Goal: Task Accomplishment & Management: Use online tool/utility

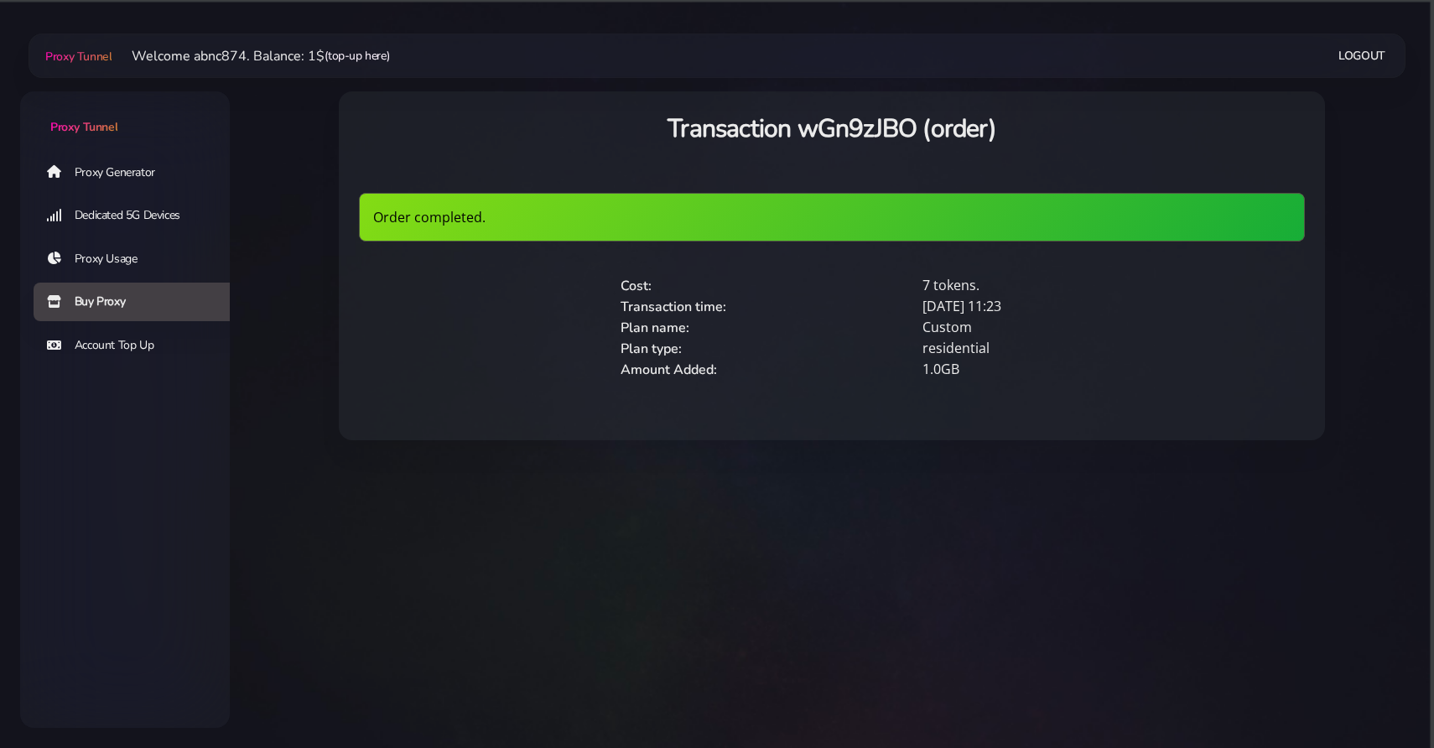
click at [367, 51] on link "(top-up here)" at bounding box center [356, 56] width 65 height 18
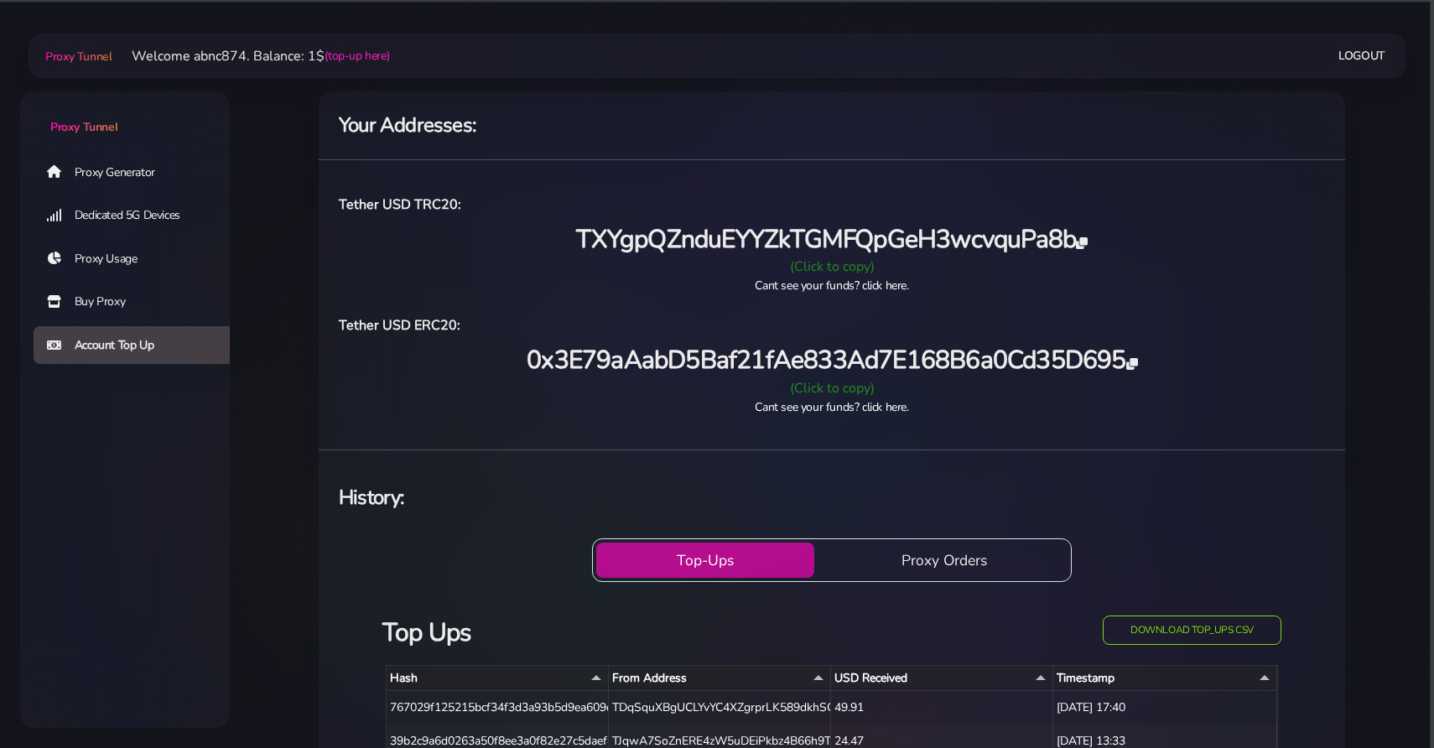
click at [1077, 241] on span "TXYgpQZnduEYYZkTGMFQpGeH3wcvquPa8b" at bounding box center [831, 239] width 511 height 34
click at [527, 159] on hr at bounding box center [832, 159] width 1026 height 1
click at [99, 168] on link "Proxy Generator" at bounding box center [139, 172] width 210 height 39
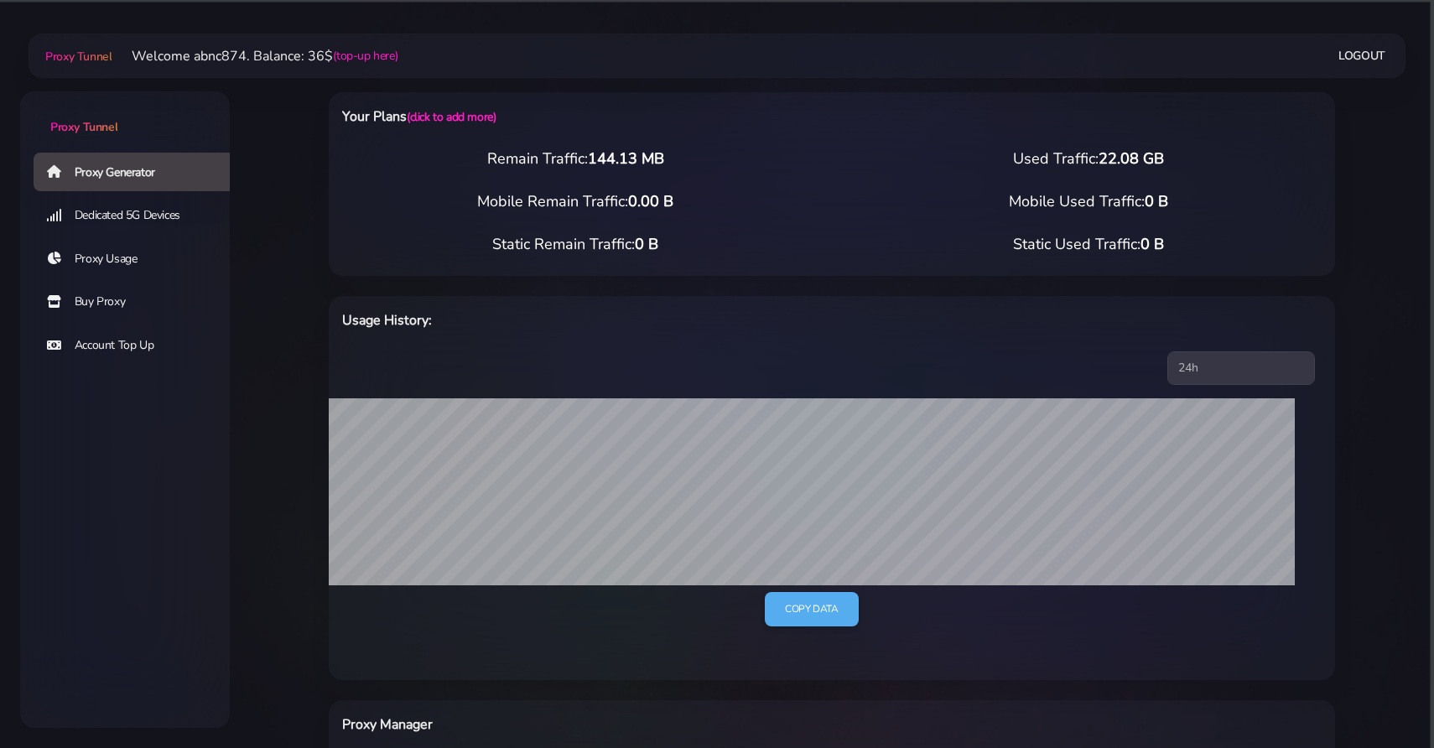
click at [129, 305] on link "Buy Proxy" at bounding box center [139, 302] width 210 height 39
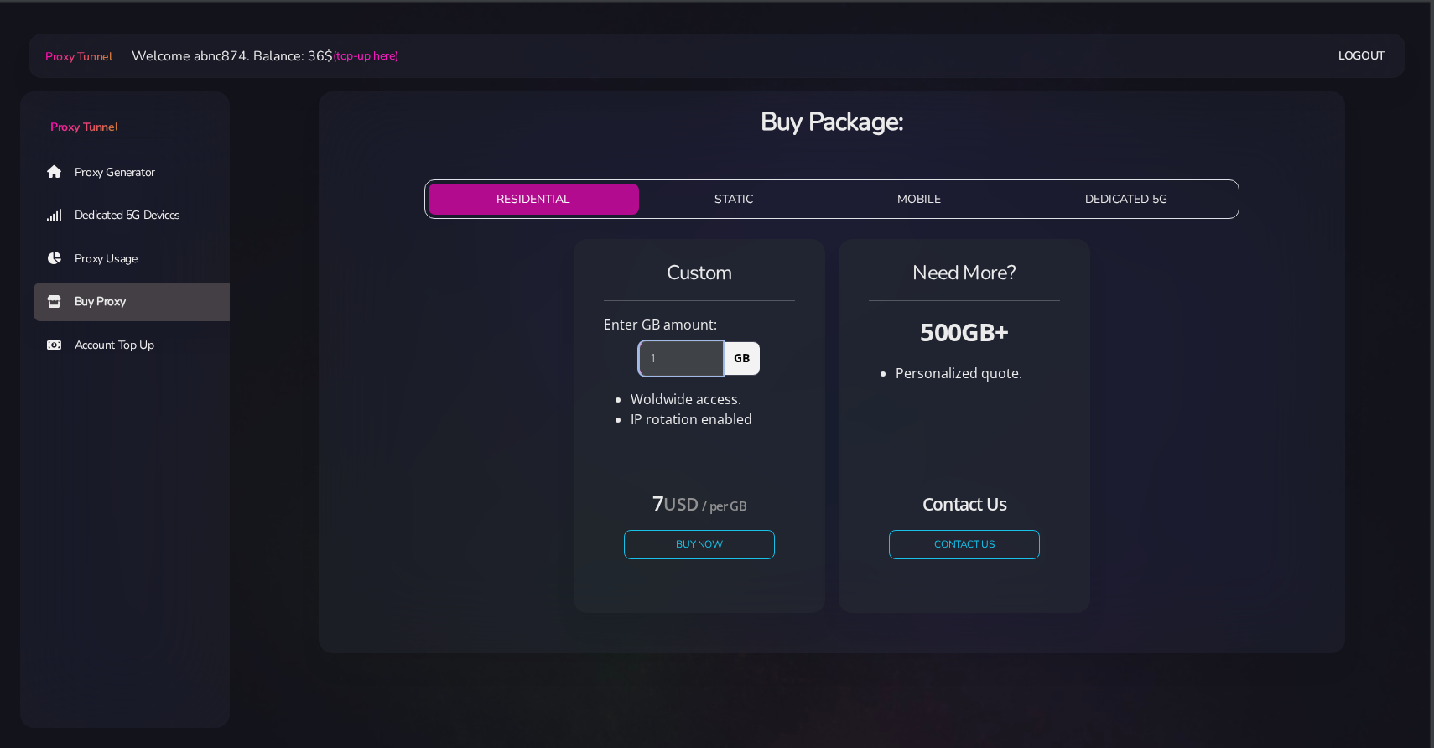
click at [710, 351] on input "1" at bounding box center [681, 358] width 85 height 34
type input "2"
click at [710, 351] on input "2" at bounding box center [681, 358] width 85 height 34
click at [687, 545] on button "Buy Now" at bounding box center [699, 544] width 154 height 29
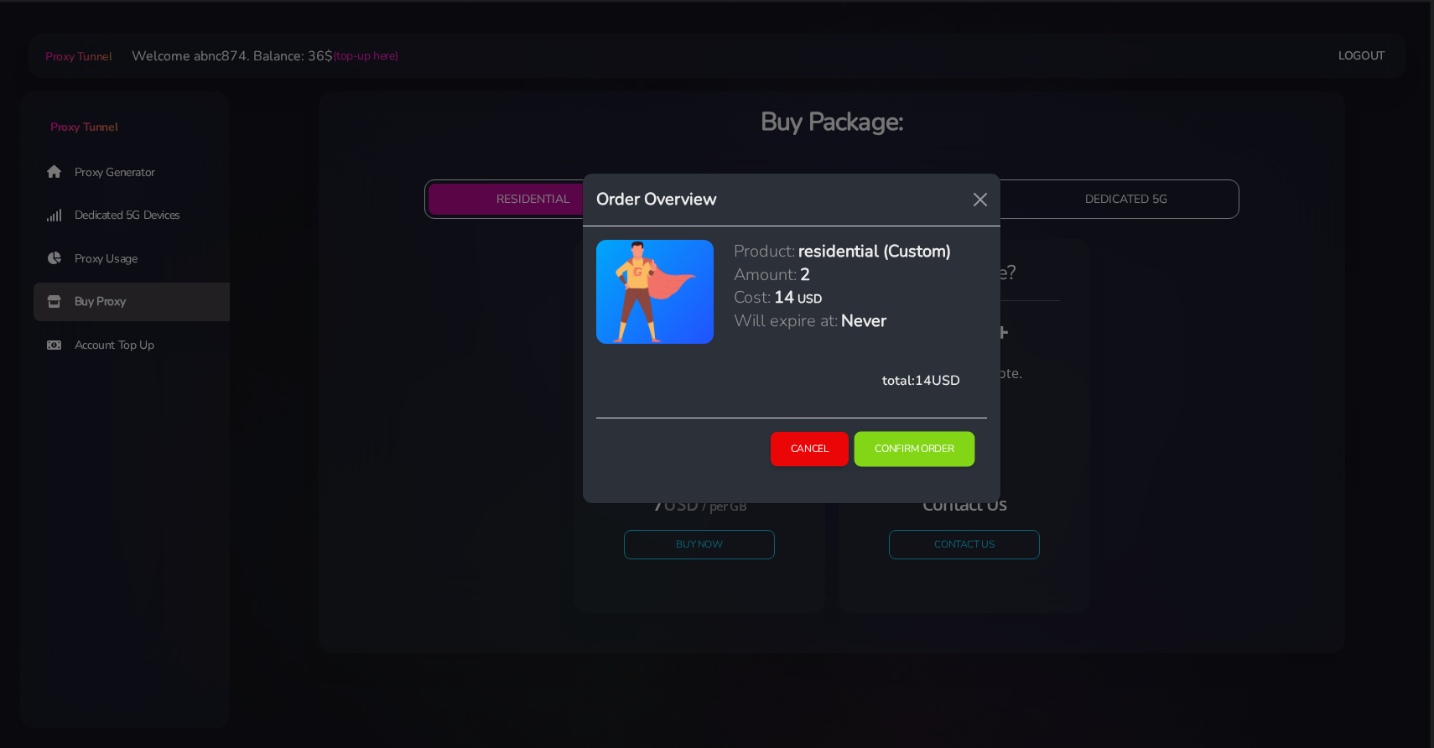
click at [910, 454] on button "Confirm Order" at bounding box center [914, 449] width 121 height 35
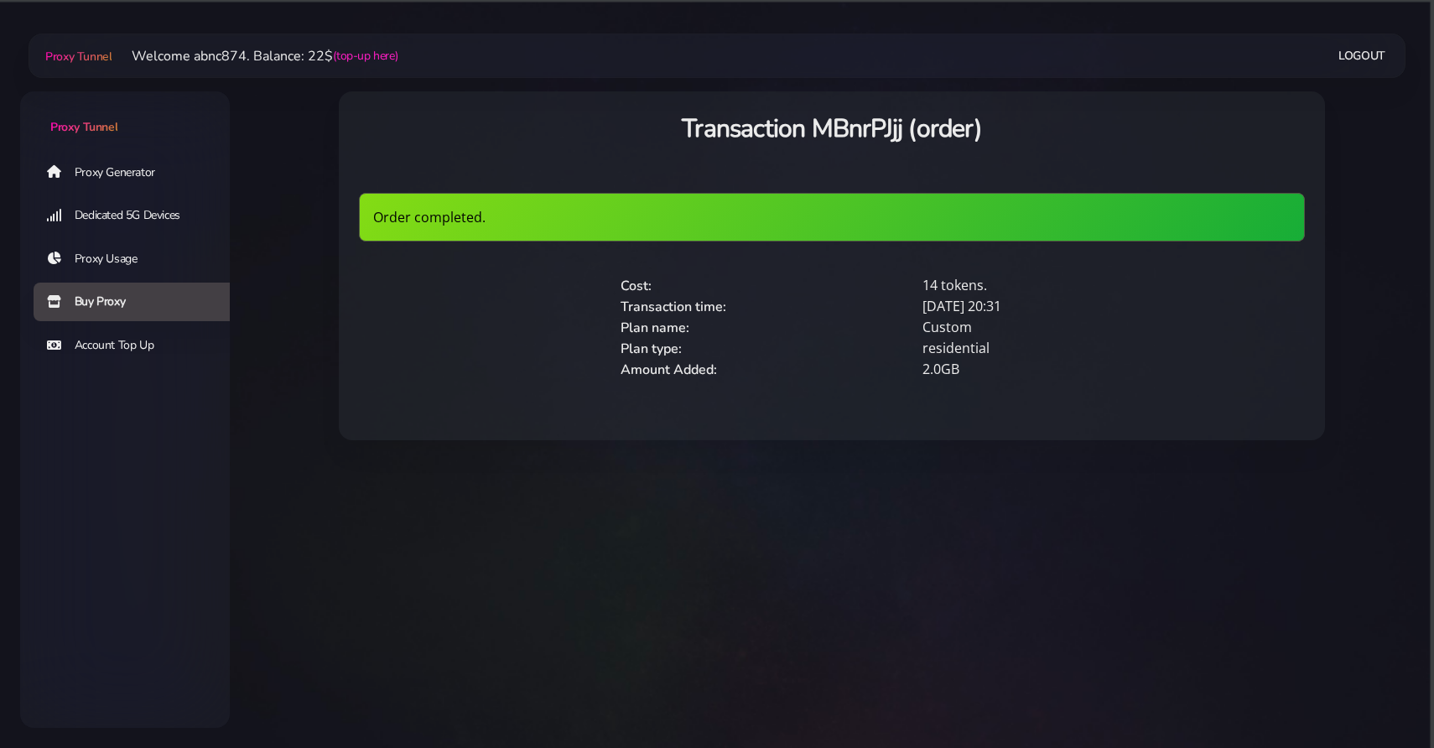
click at [122, 166] on link "Proxy Generator" at bounding box center [139, 172] width 210 height 39
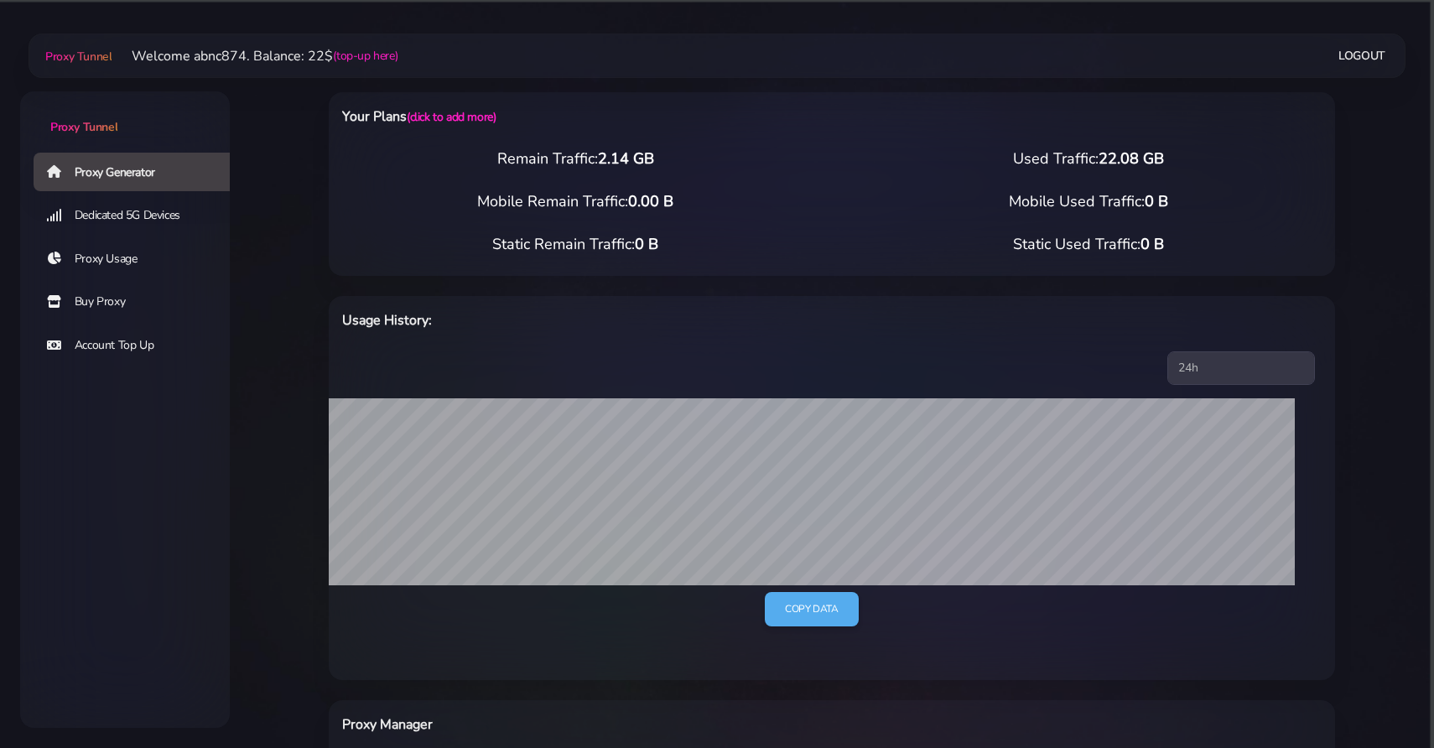
click at [350, 159] on div "Remain Traffic: 2.14 GB" at bounding box center [575, 159] width 513 height 23
click at [828, 123] on h6 "Your Plans (click to add more)" at bounding box center [623, 117] width 563 height 22
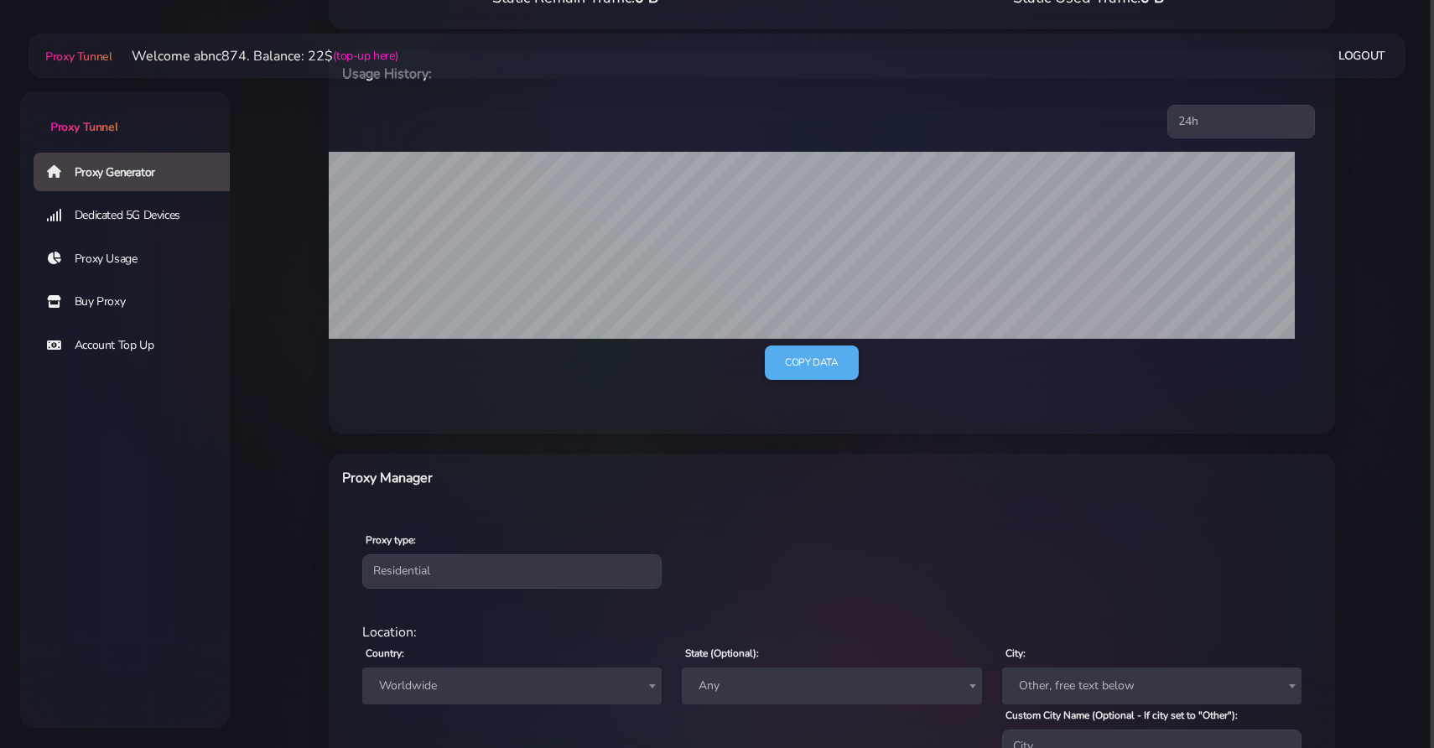
scroll to position [489, 0]
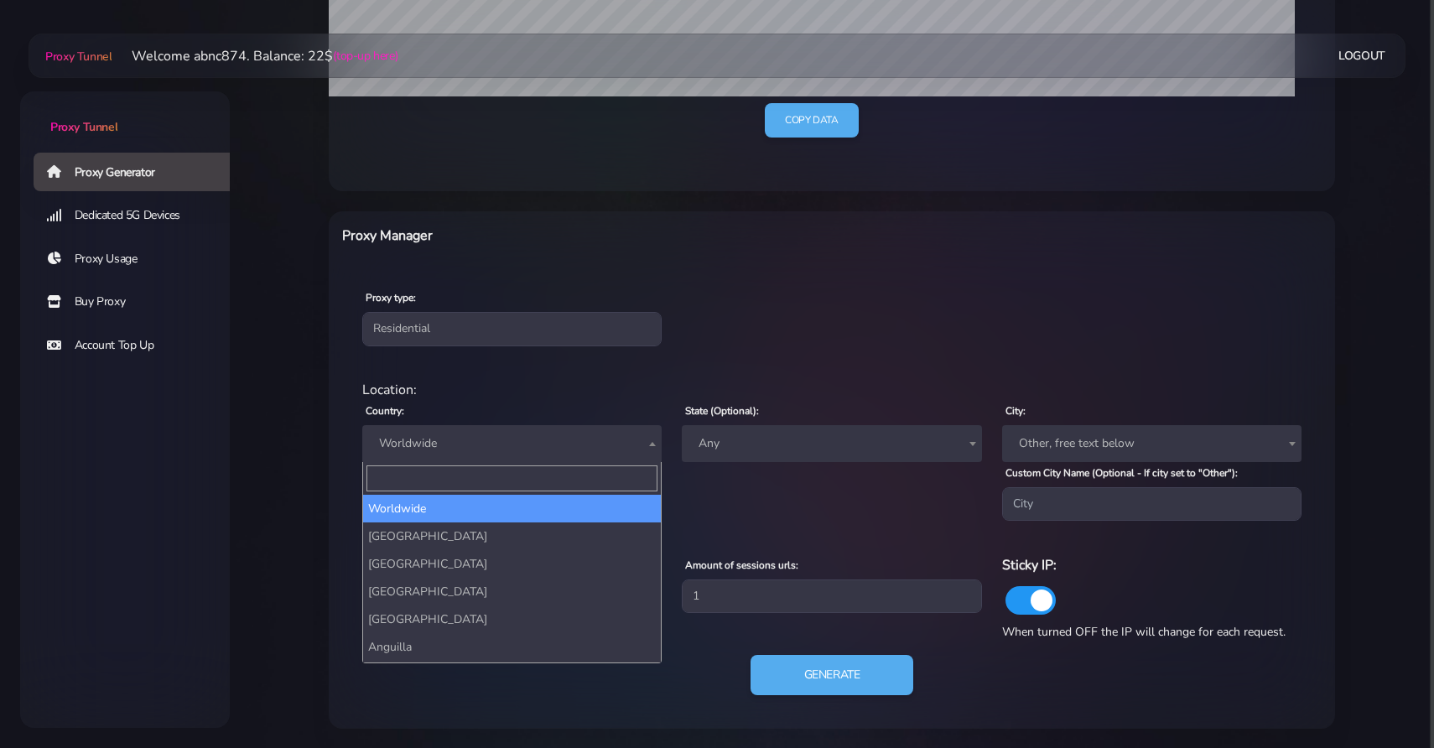
click at [483, 429] on span "Worldwide" at bounding box center [511, 443] width 299 height 37
type input "fr"
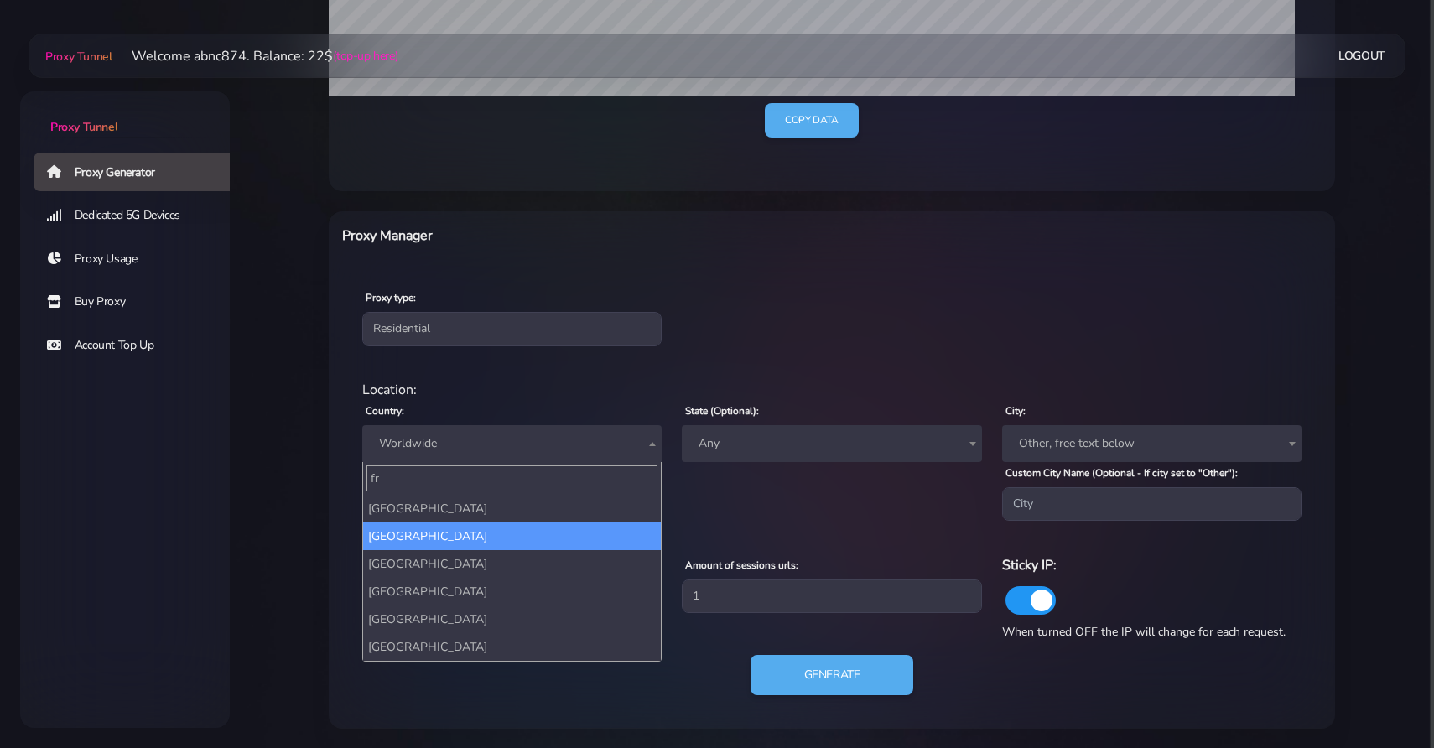
select select "FR"
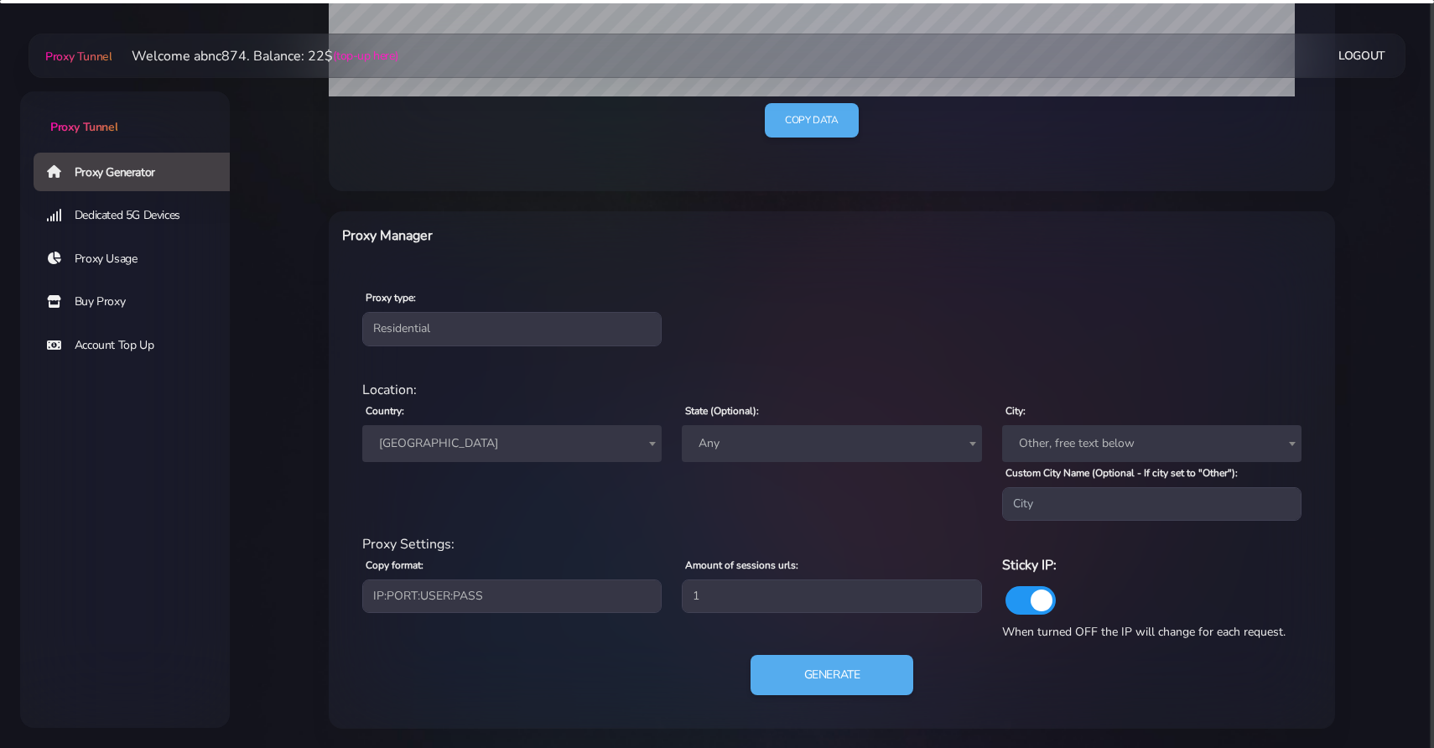
click at [640, 523] on div "Location: Country: Worldwide Andorra United Arab Emirates Afghanistan Antigua a…" at bounding box center [831, 457] width 959 height 154
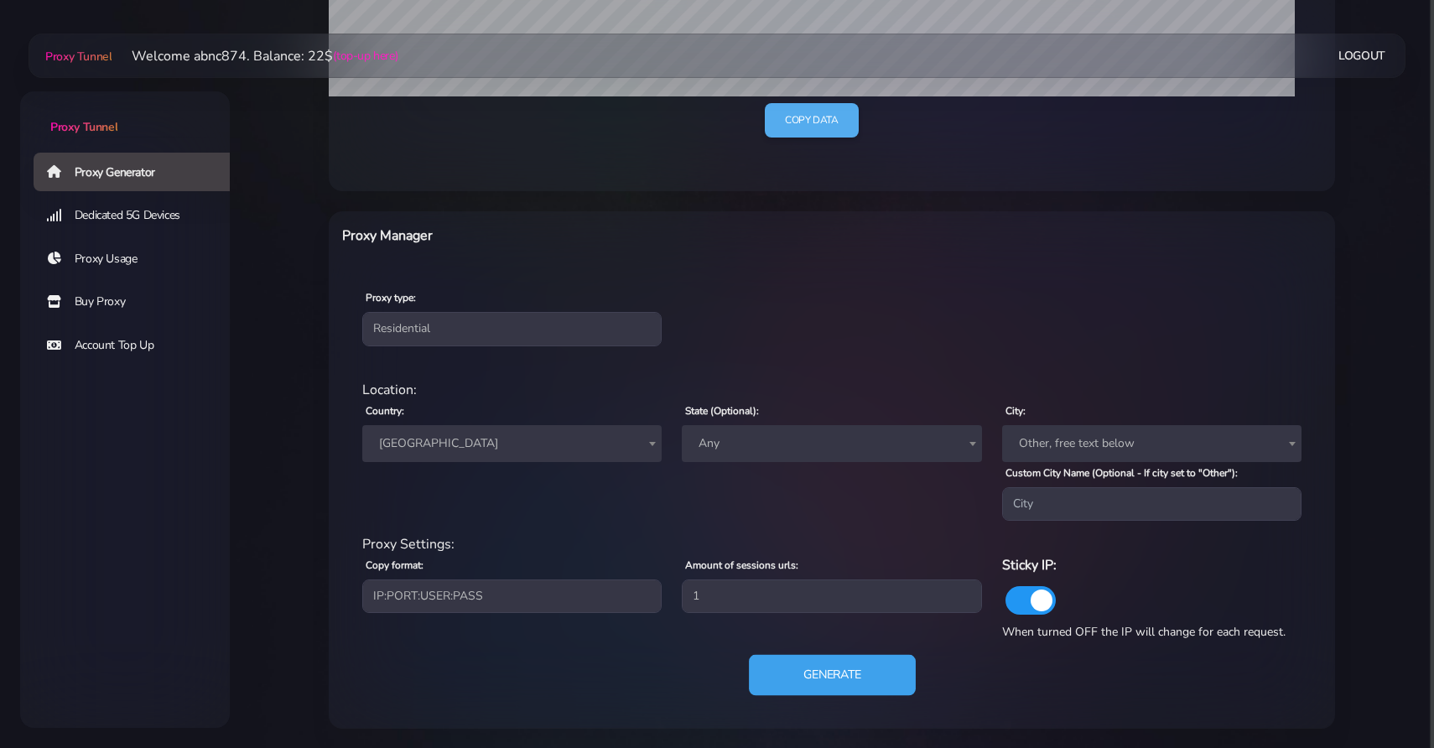
click at [796, 675] on button "Generate" at bounding box center [832, 675] width 167 height 41
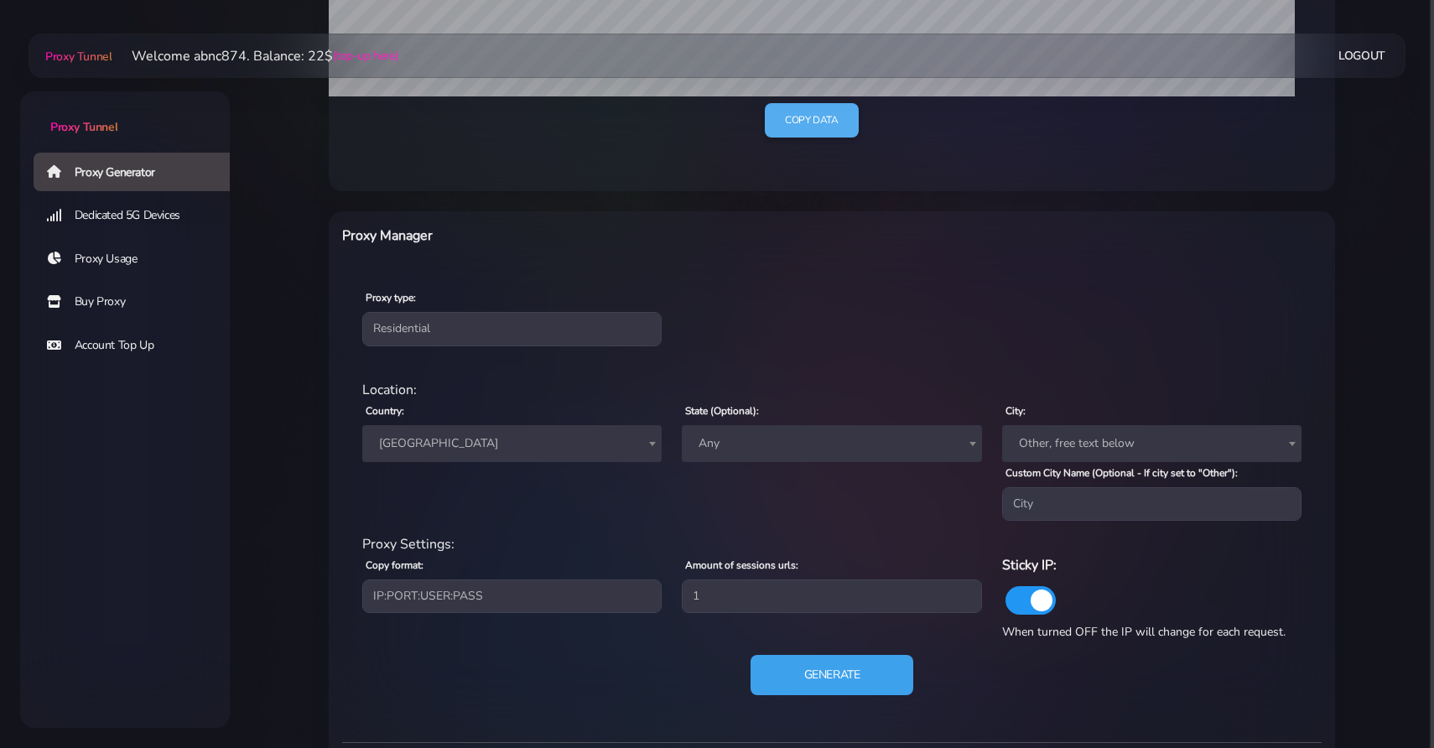
scroll to position [717, 0]
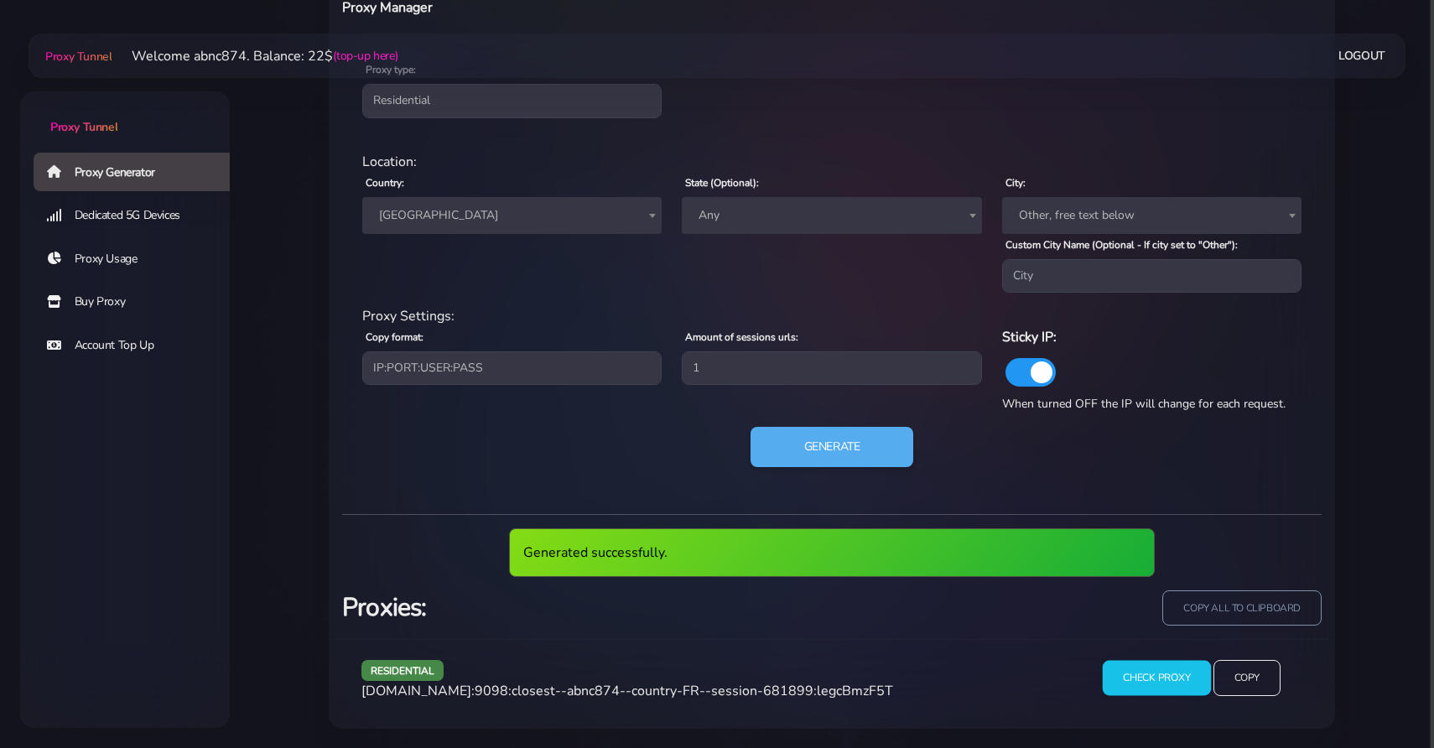
click at [1171, 688] on input "Check Proxy" at bounding box center [1156, 677] width 108 height 35
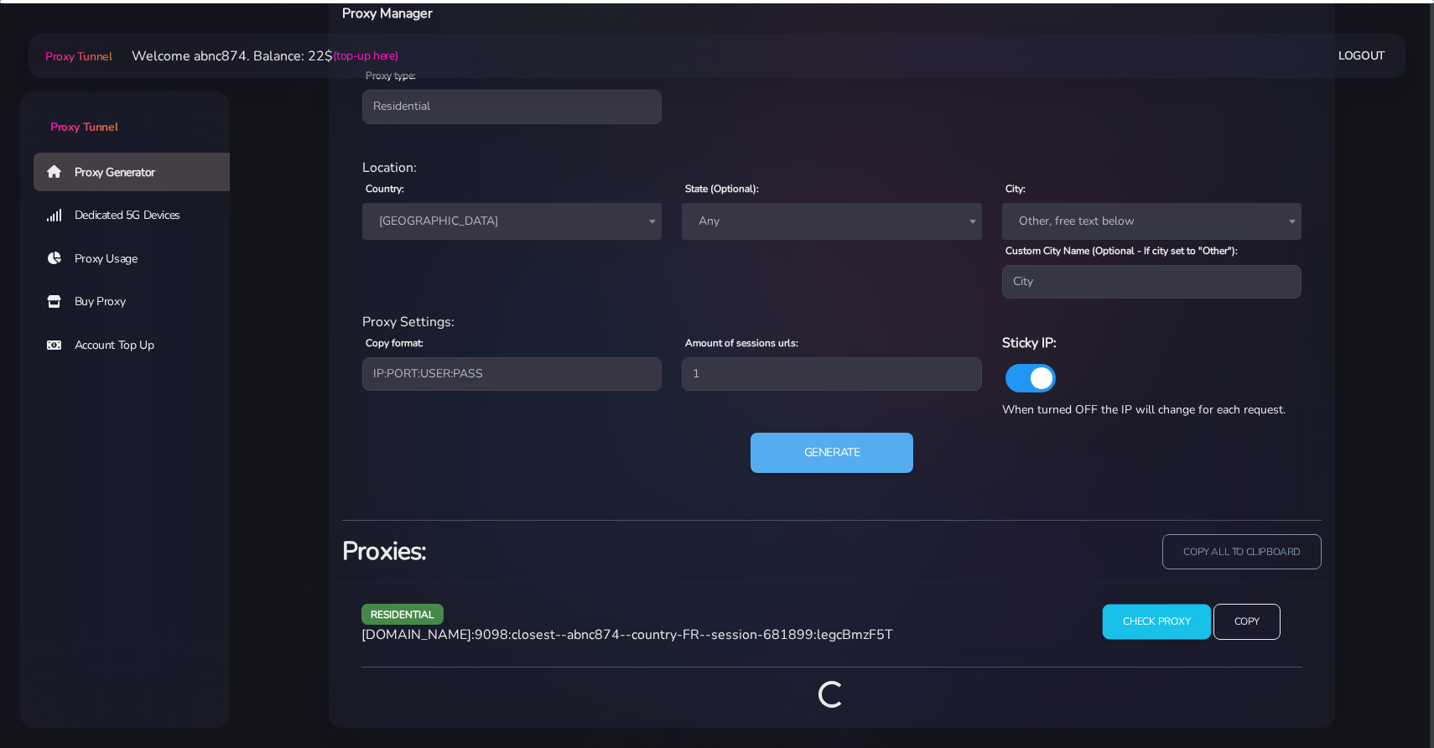
scroll to position [808, 0]
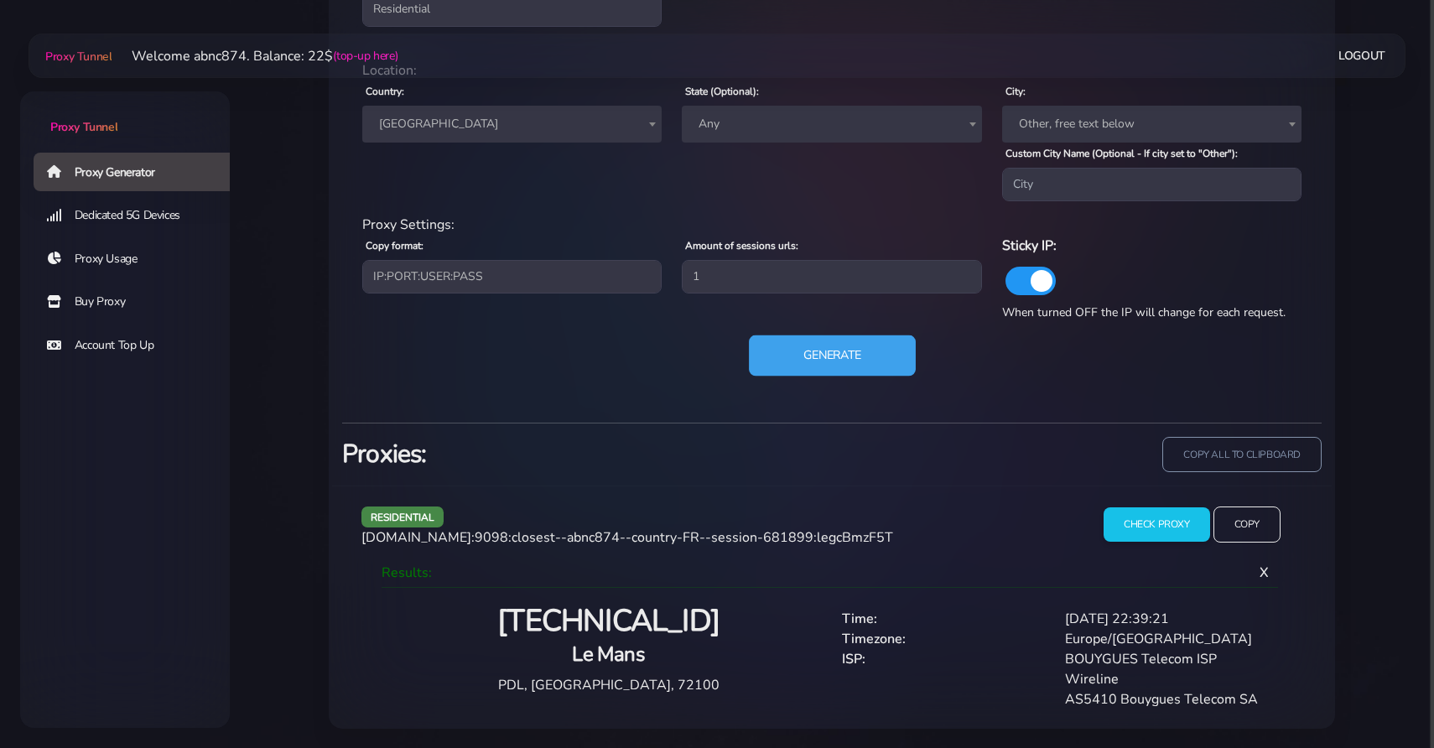
click at [849, 352] on button "Generate" at bounding box center [832, 355] width 167 height 41
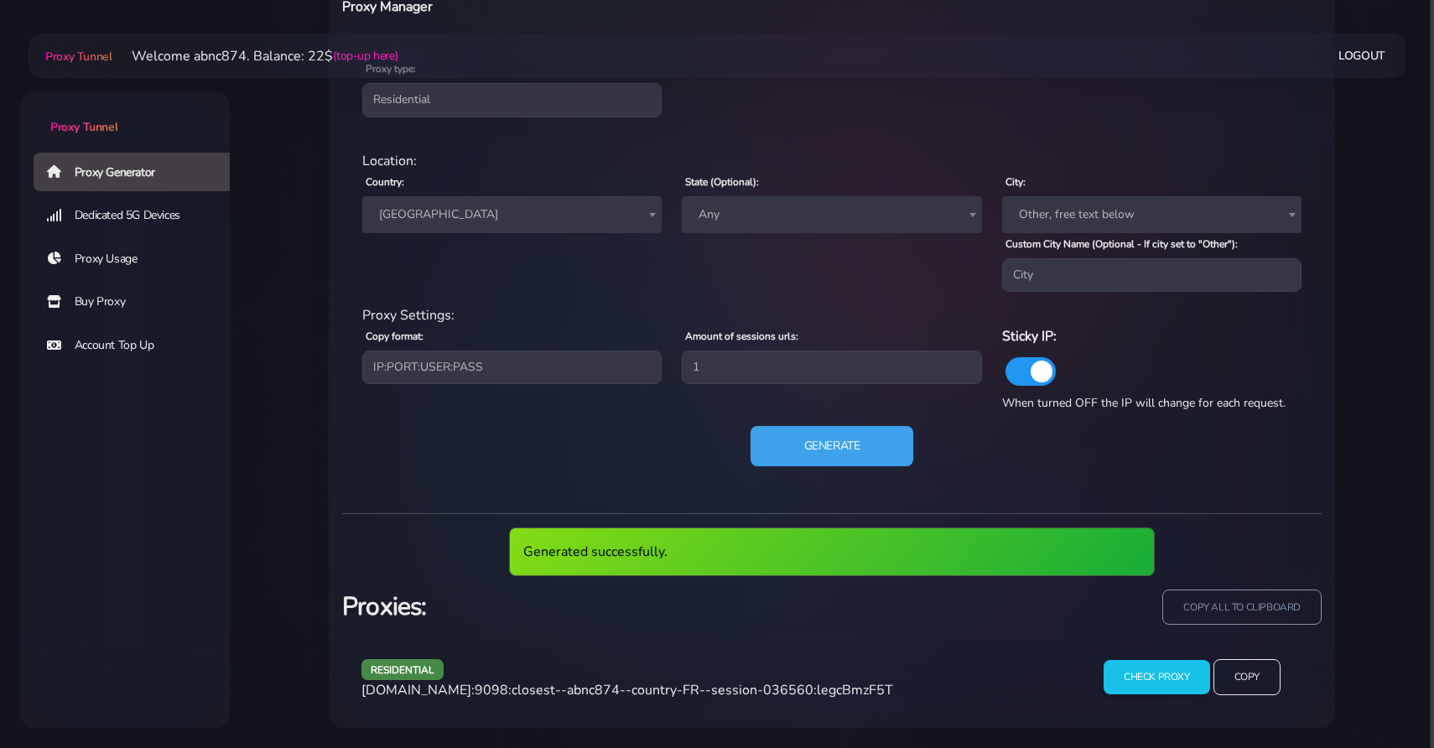
scroll to position [717, 0]
click at [819, 443] on button "Generate" at bounding box center [832, 447] width 167 height 41
click at [819, 443] on div "residential Location: Country: Worldwide Andorra United Arab Emirates Afghanist…" at bounding box center [831, 319] width 979 height 362
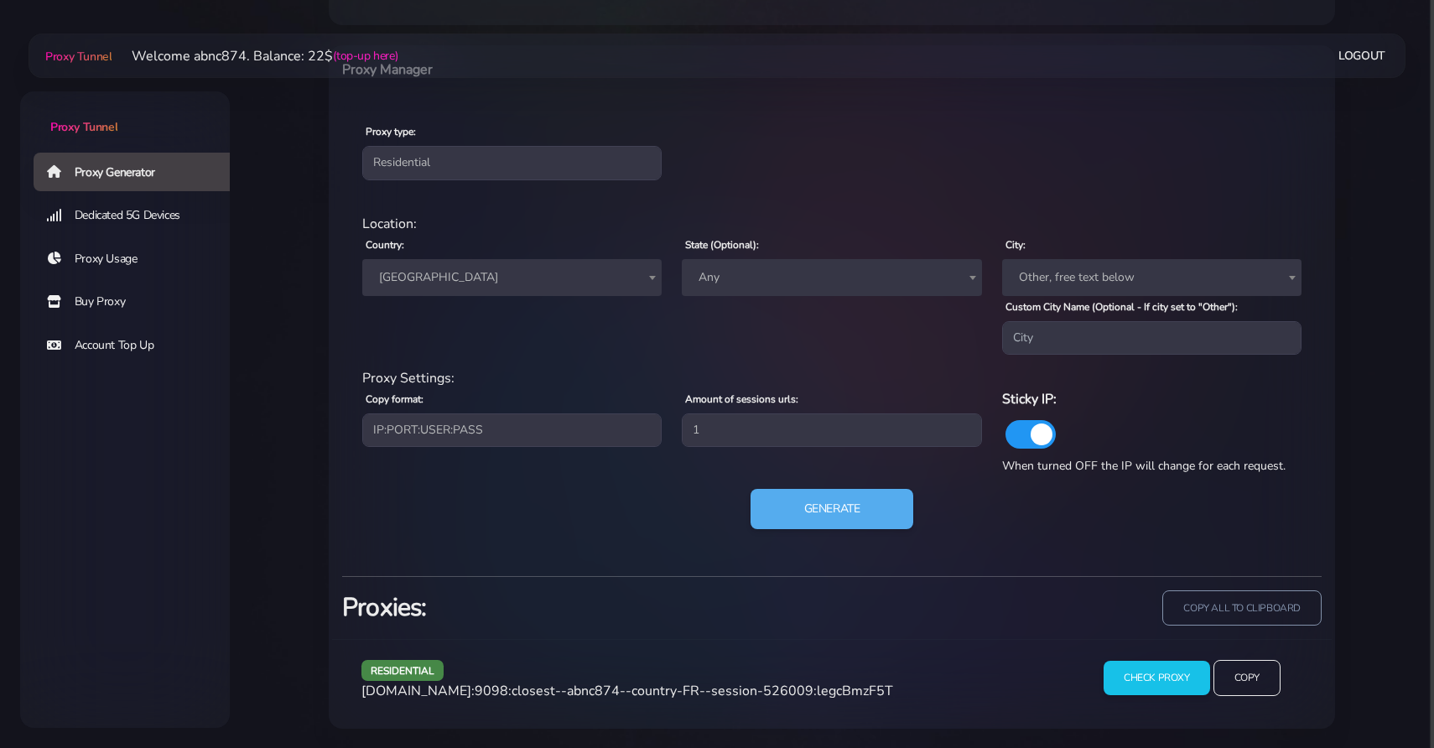
click at [818, 486] on div "residential Location: Country: Worldwide Andorra United Arab Emirates Afghanist…" at bounding box center [831, 381] width 979 height 362
click at [818, 500] on button "Generate" at bounding box center [832, 509] width 167 height 41
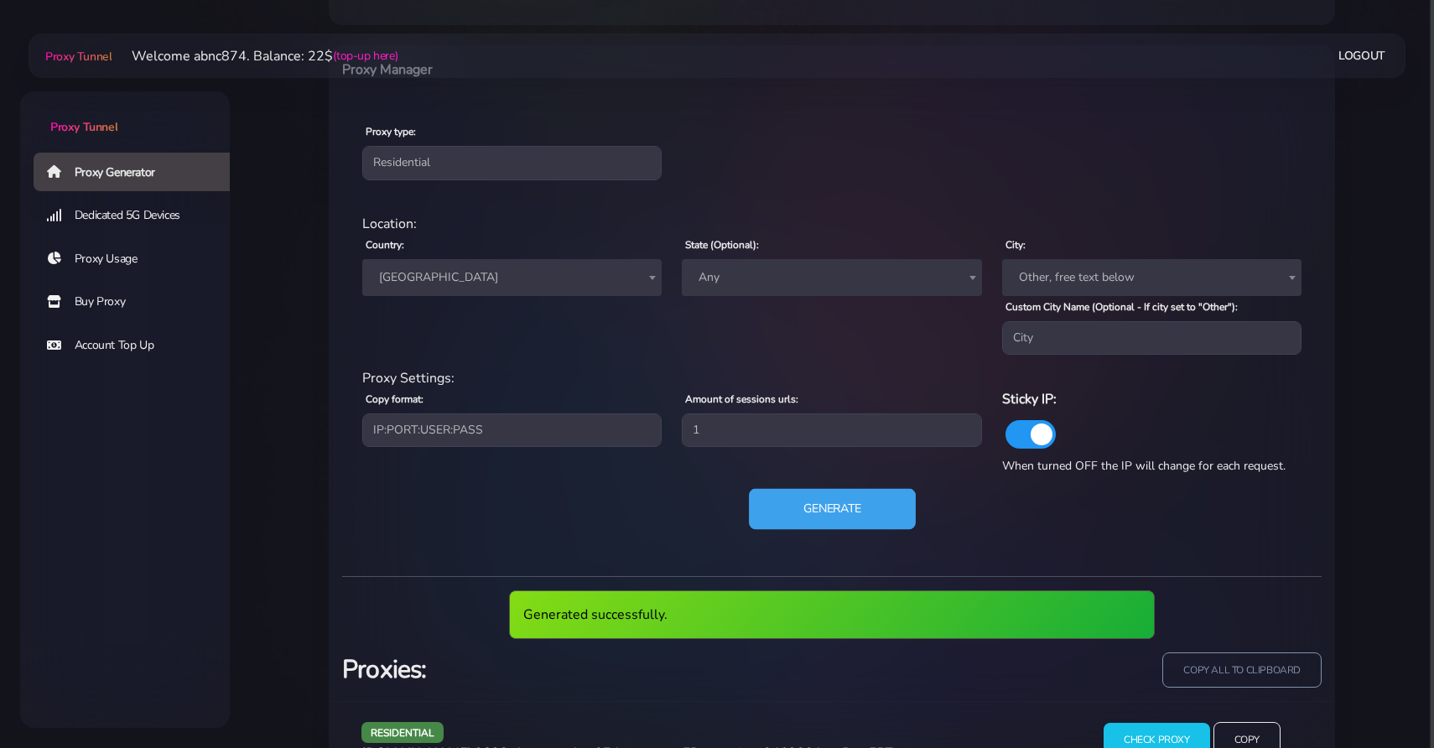
click at [818, 500] on button "Generate" at bounding box center [832, 509] width 167 height 41
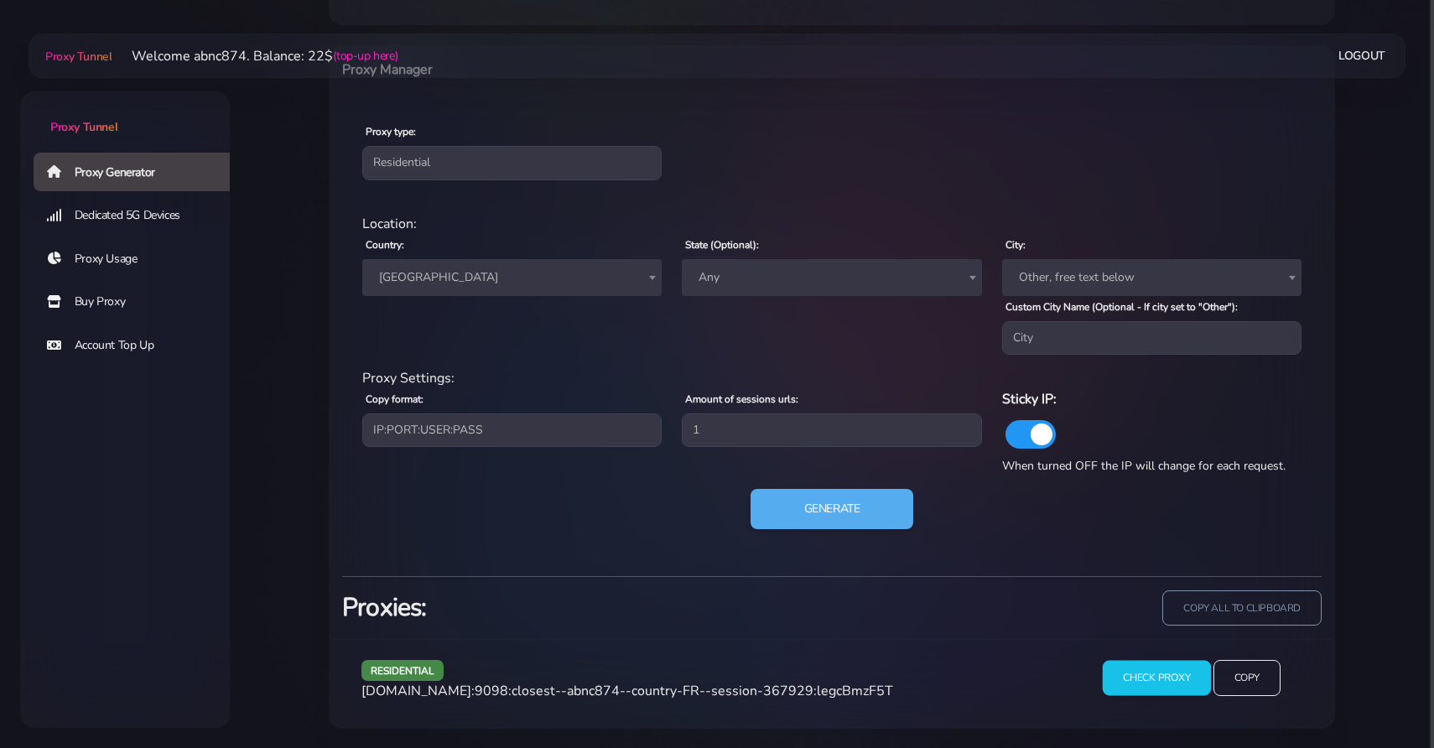
click at [1107, 676] on input "Check Proxy" at bounding box center [1156, 677] width 108 height 35
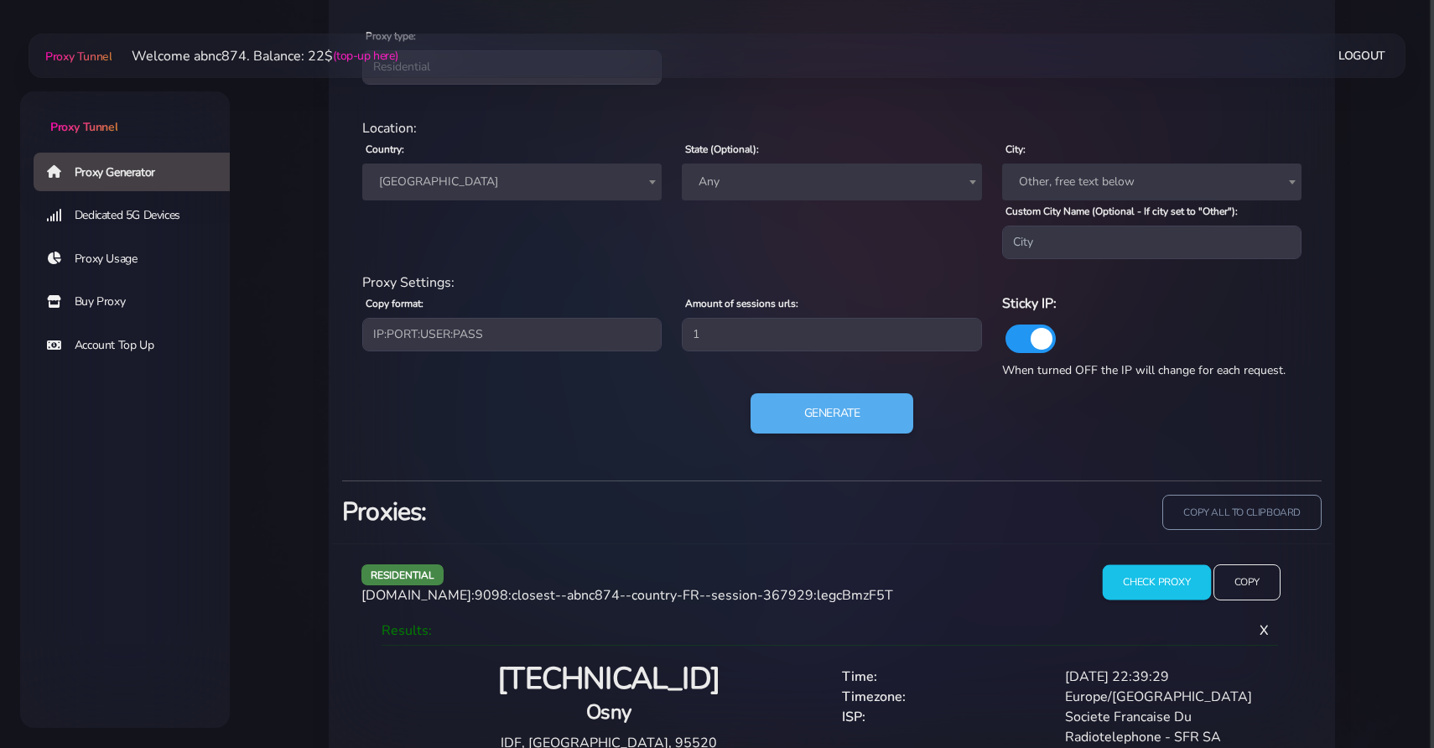
scroll to position [828, 0]
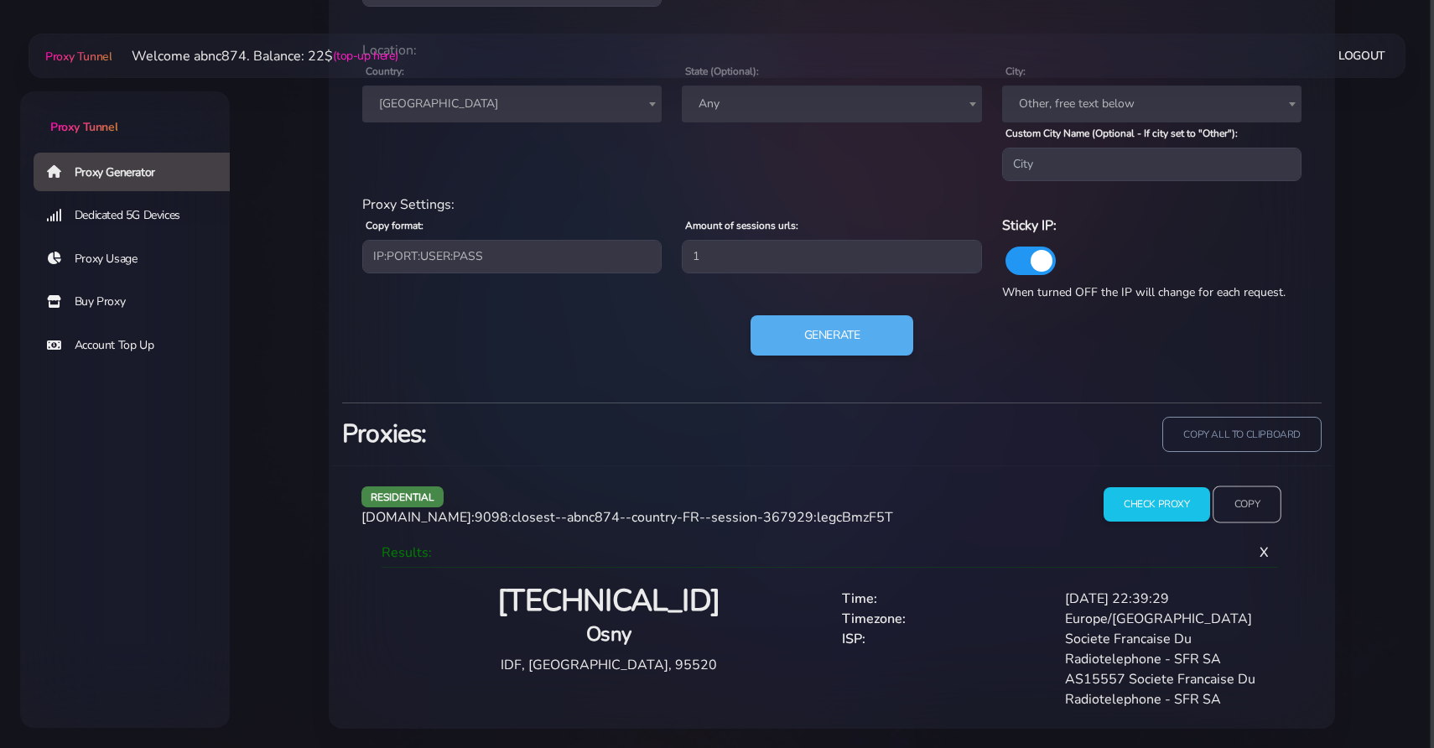
click at [1226, 508] on input "Copy" at bounding box center [1246, 503] width 69 height 37
